Goal: Transaction & Acquisition: Subscribe to service/newsletter

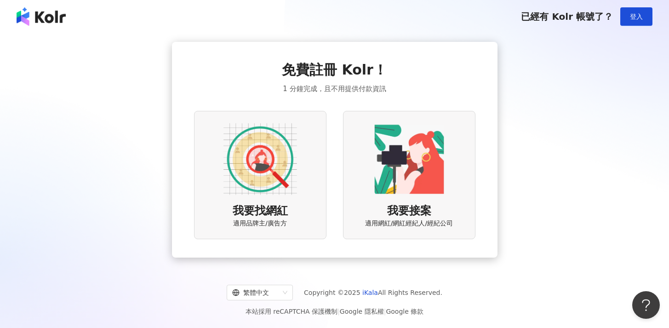
click at [264, 167] on img at bounding box center [261, 159] width 74 height 74
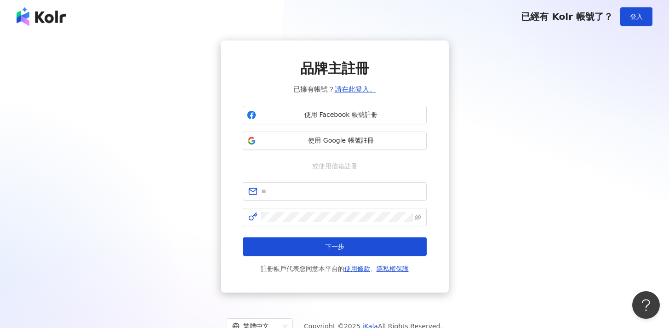
click at [44, 17] on img at bounding box center [41, 16] width 49 height 18
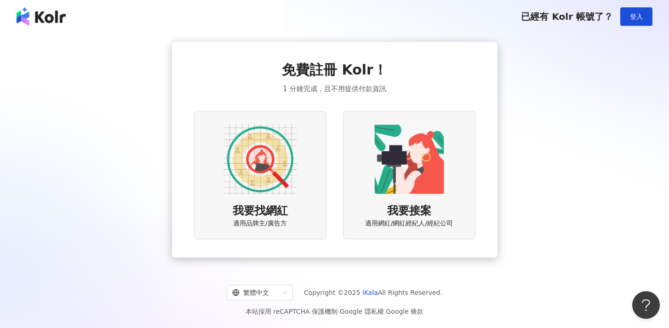
drag, startPoint x: 574, startPoint y: 83, endPoint x: 613, endPoint y: 5, distance: 87.7
click at [575, 77] on div "免費註冊 Kolr！ 1 分鐘完成，且不用提供付款資訊 我要找網紅 適用品牌主/廣告方 我要接案 適用網紅/網紅經紀人/經紀公司" at bounding box center [334, 149] width 647 height 219
